Goal: Information Seeking & Learning: Learn about a topic

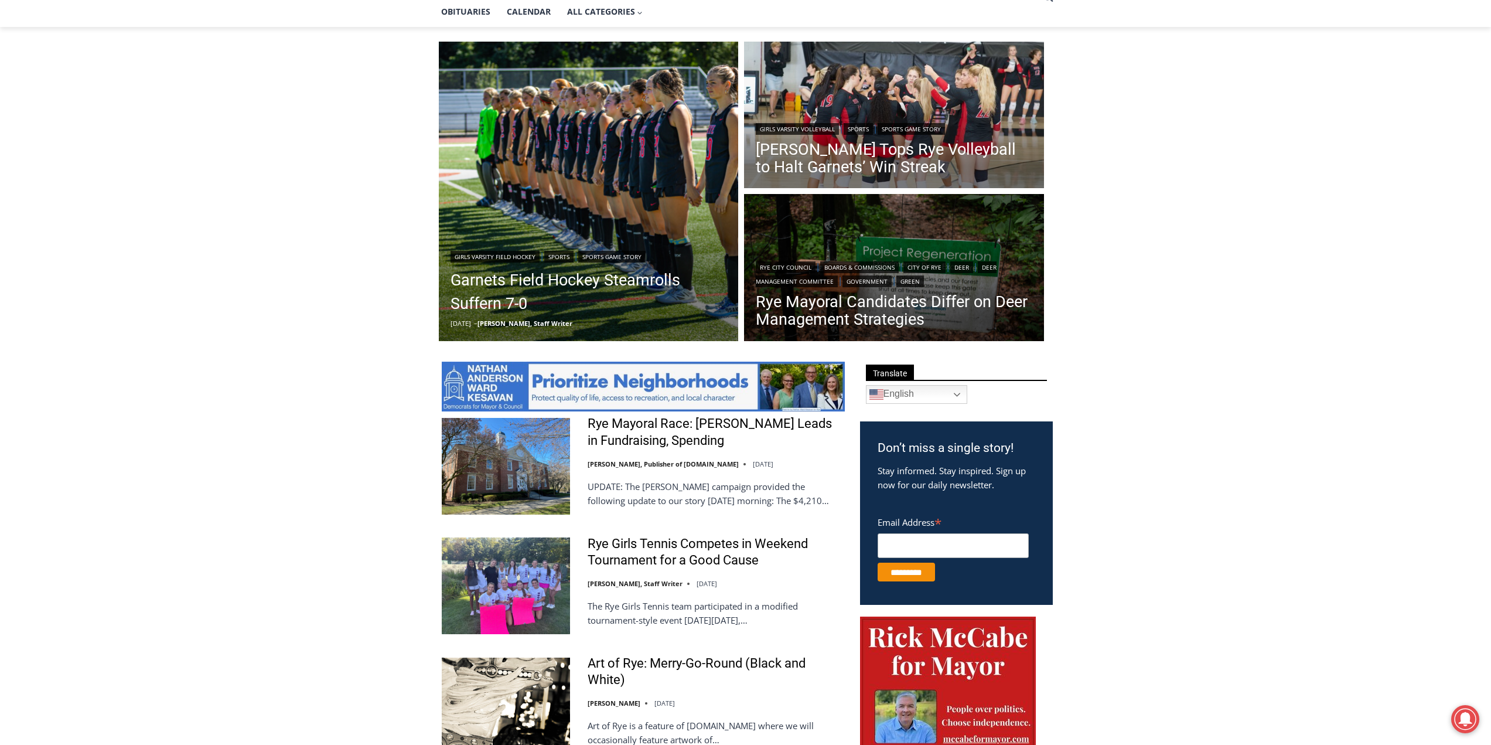
scroll to position [293, 0]
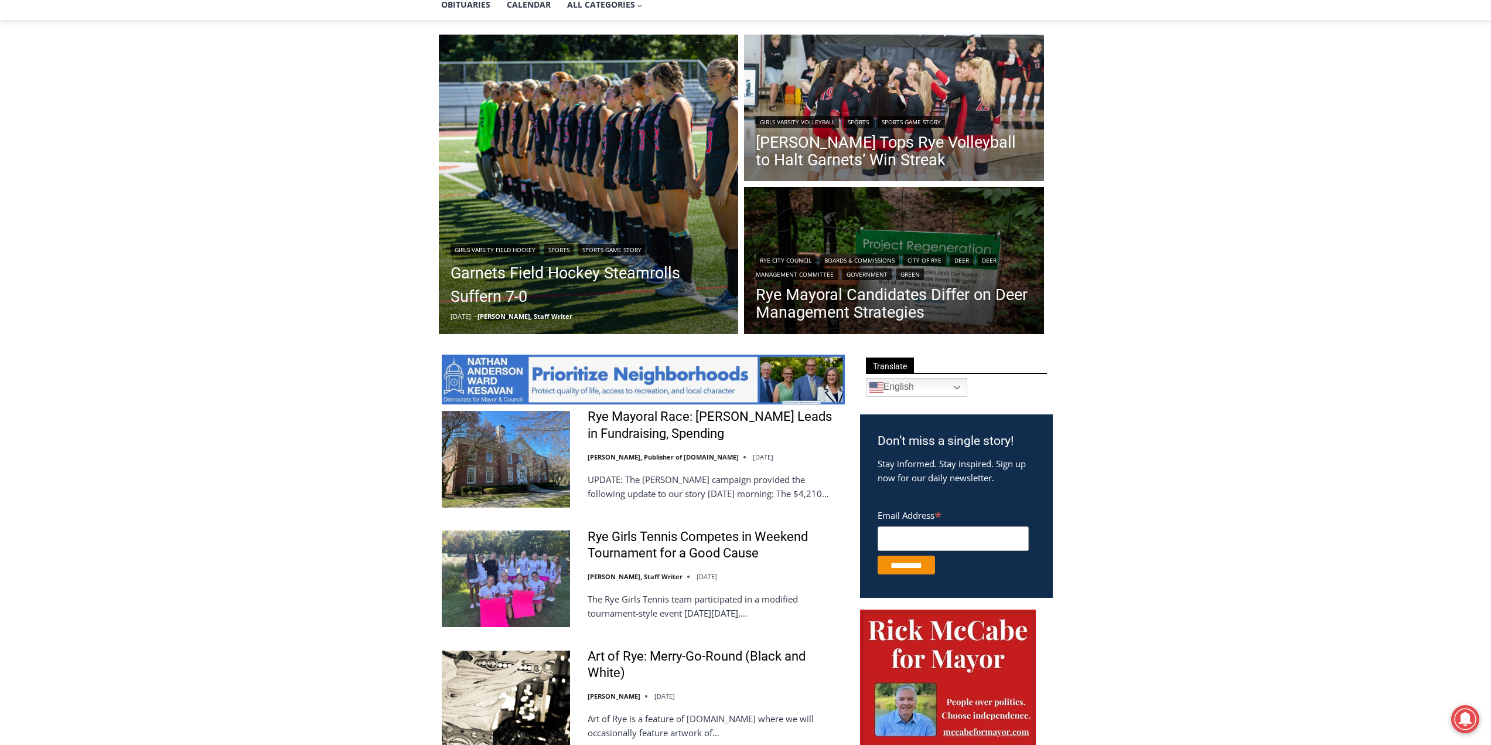
click at [575, 142] on img "Read More Garnets Field Hockey Steamrolls Suffern 7-0" at bounding box center [589, 185] width 300 height 300
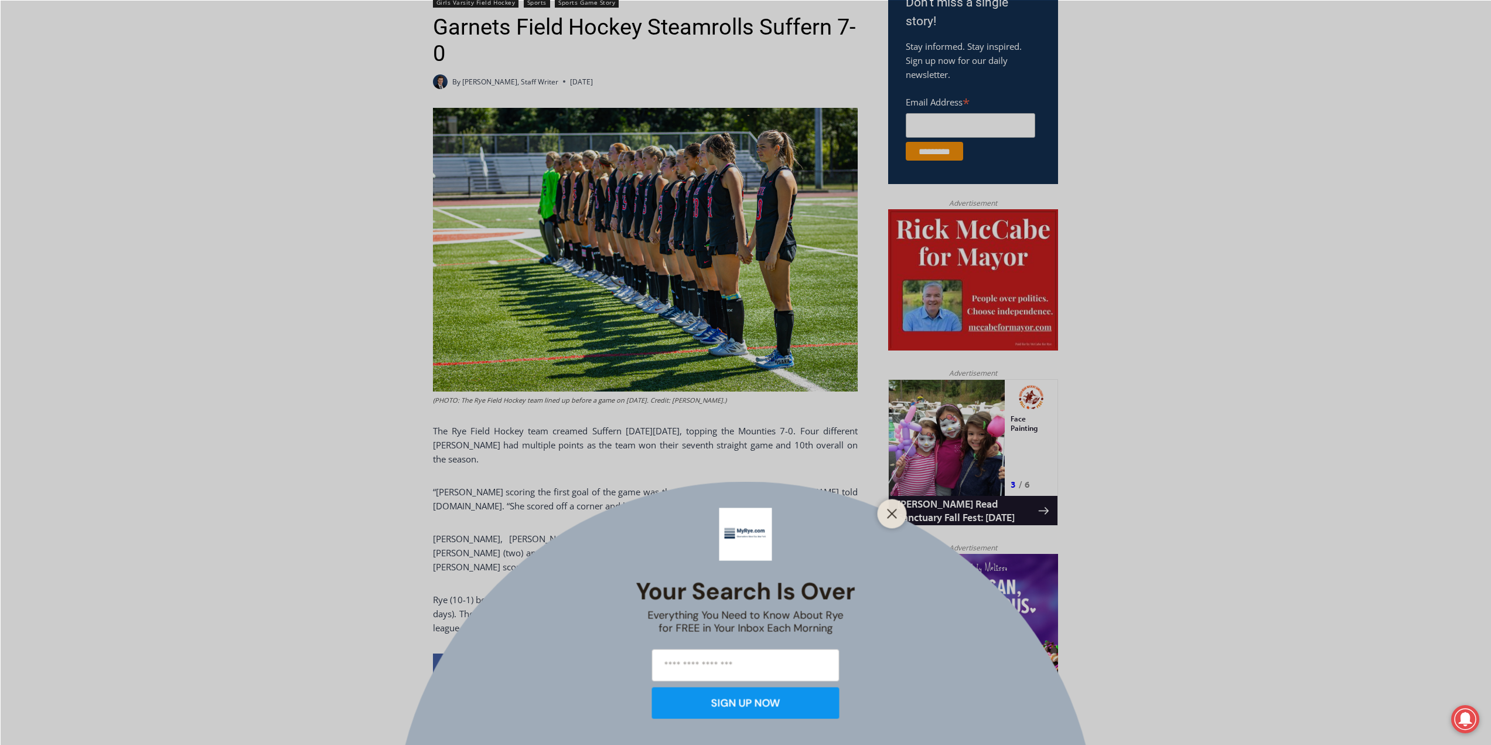
scroll to position [390, 0]
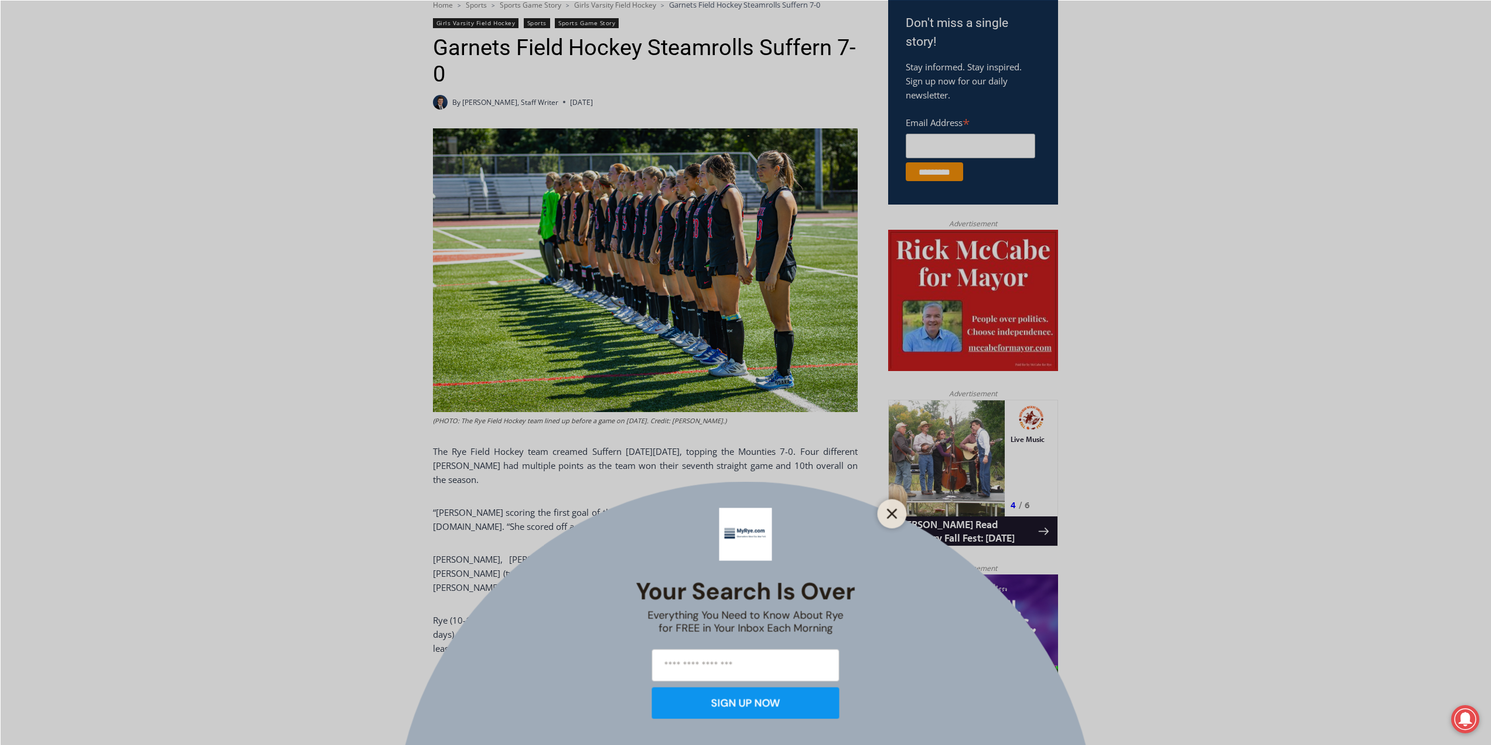
click at [886, 515] on button "Close" at bounding box center [892, 513] width 16 height 16
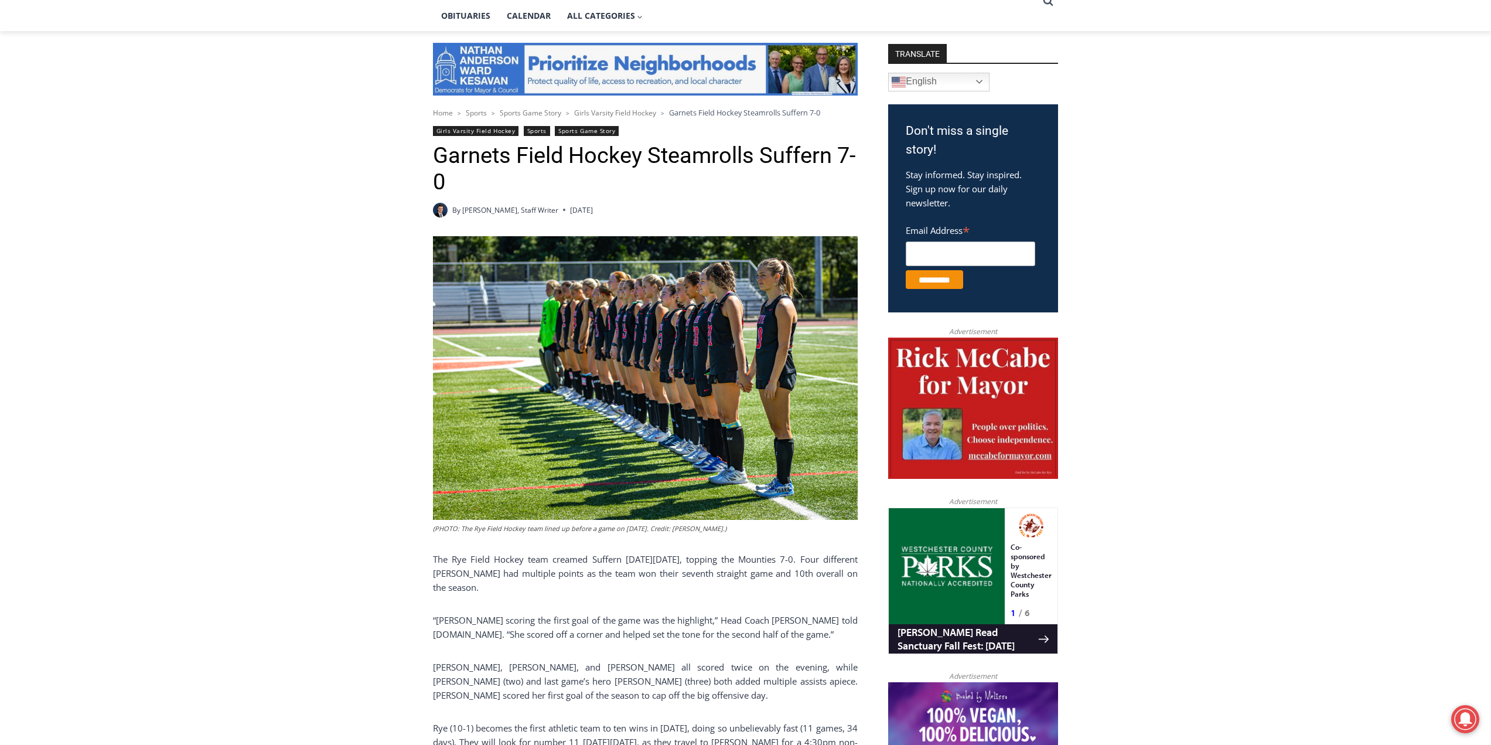
scroll to position [272, 0]
